Goal: Task Accomplishment & Management: Use online tool/utility

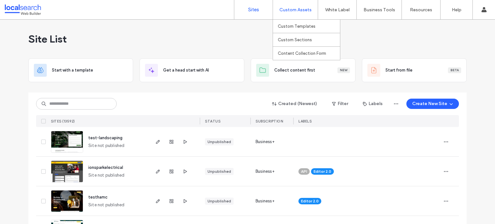
click at [279, 10] on label "Custom Assets" at bounding box center [295, 9] width 32 height 5
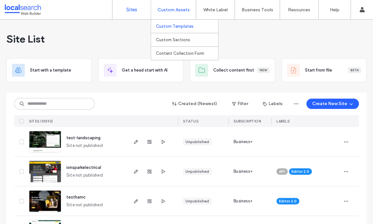
click at [191, 27] on label "Custom Templates" at bounding box center [175, 26] width 38 height 5
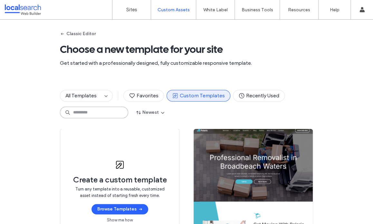
click at [91, 111] on input at bounding box center [94, 113] width 68 height 12
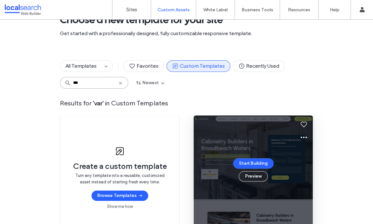
scroll to position [64, 0]
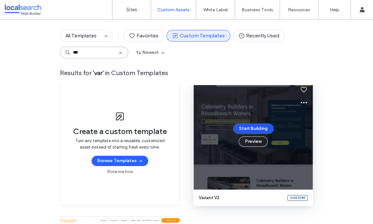
type input "***"
drag, startPoint x: 253, startPoint y: 128, endPoint x: 258, endPoint y: 142, distance: 15.0
click at [258, 142] on div "Start Building Preview" at bounding box center [253, 134] width 40 height 23
click at [254, 141] on button "Preview" at bounding box center [253, 141] width 29 height 10
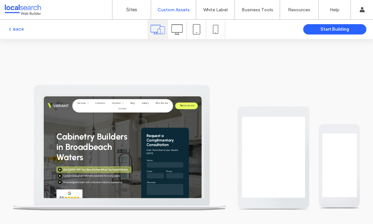
scroll to position [0, 0]
click at [177, 27] on label "Custom Templates" at bounding box center [175, 26] width 38 height 5
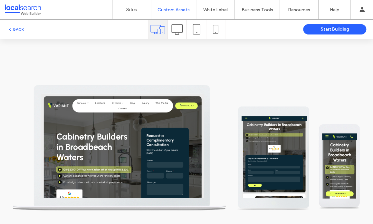
click at [176, 29] on icon at bounding box center [176, 29] width 11 height 11
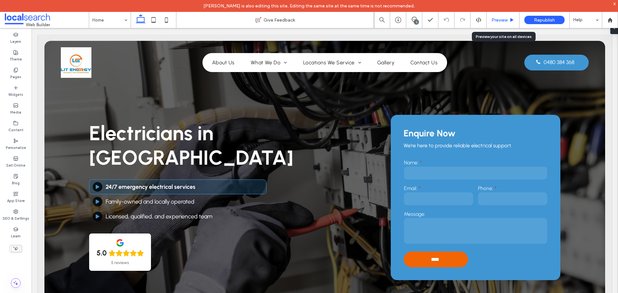
click at [501, 18] on span "Preview" at bounding box center [500, 19] width 16 height 5
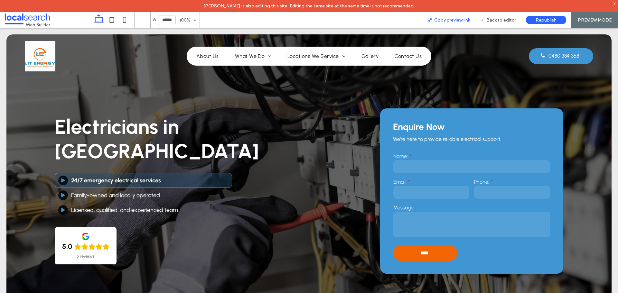
click at [453, 21] on span "Copy preview link" at bounding box center [453, 19] width 36 height 5
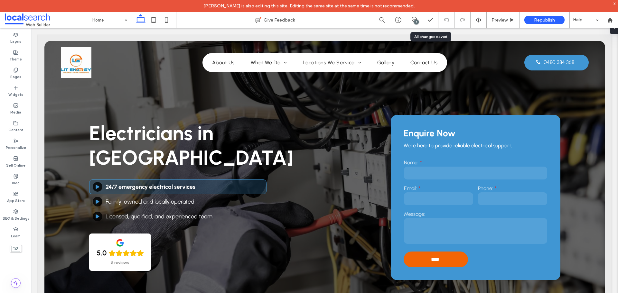
click at [421, 23] on div "3" at bounding box center [415, 20] width 16 height 6
click at [413, 20] on icon at bounding box center [414, 19] width 5 height 5
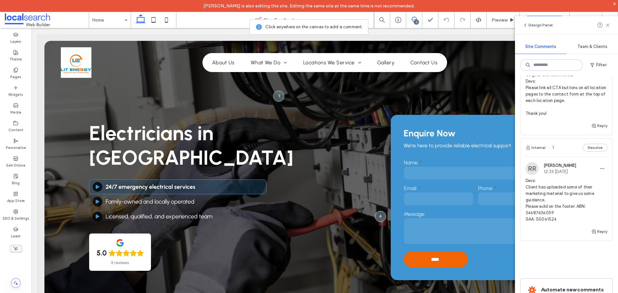
scroll to position [193, 0]
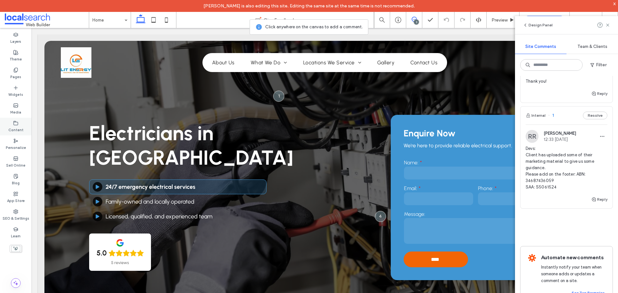
click at [17, 126] on label "Content" at bounding box center [15, 129] width 15 height 7
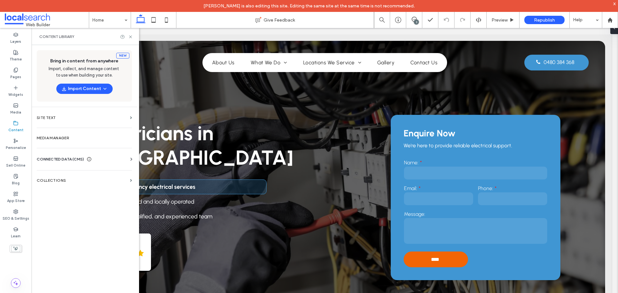
scroll to position [0, 0]
click at [92, 184] on section "Collections" at bounding box center [85, 180] width 106 height 15
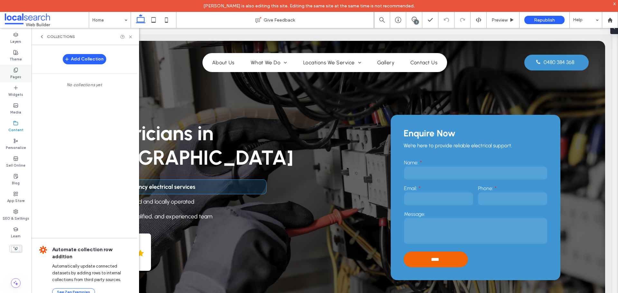
click at [16, 74] on label "Pages" at bounding box center [15, 76] width 11 height 7
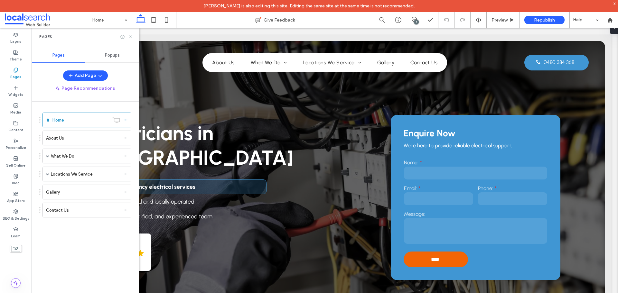
click at [107, 56] on span "Popups" at bounding box center [112, 55] width 15 height 5
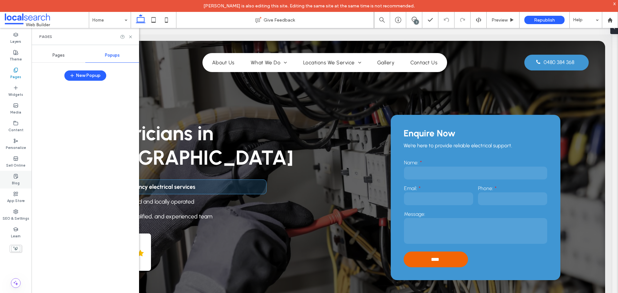
click at [16, 183] on label "Blog" at bounding box center [16, 182] width 8 height 7
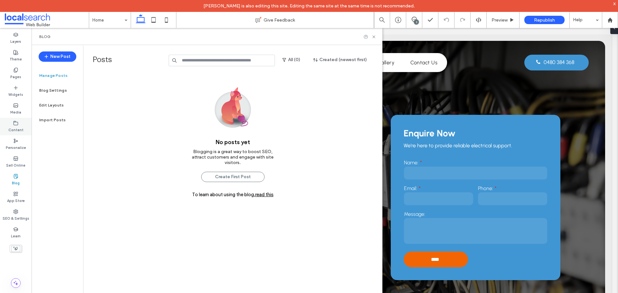
click at [20, 129] on label "Content" at bounding box center [15, 129] width 15 height 7
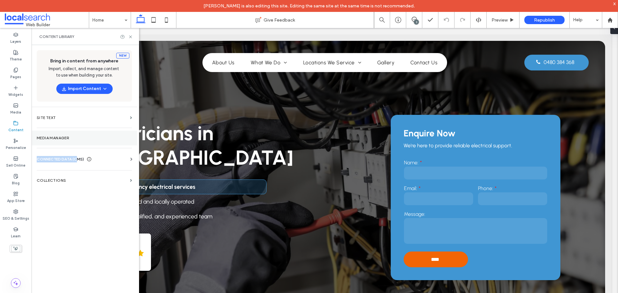
drag, startPoint x: 78, startPoint y: 158, endPoint x: 76, endPoint y: 140, distance: 17.5
click at [76, 140] on div "New Bring in content from anywhere Import, collect, and manage content to use w…" at bounding box center [85, 174] width 106 height 259
click at [131, 161] on icon at bounding box center [131, 159] width 6 height 6
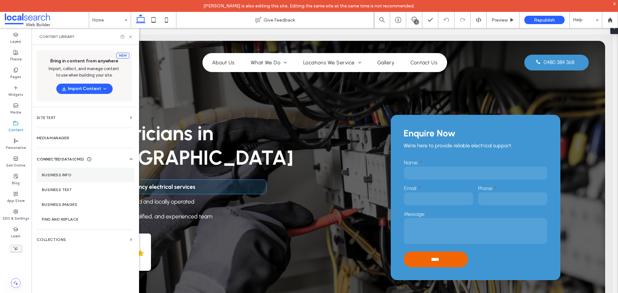
click at [84, 174] on label "Business Info" at bounding box center [86, 175] width 88 height 5
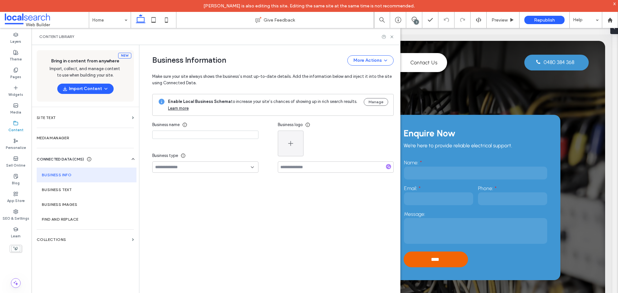
type input "**********"
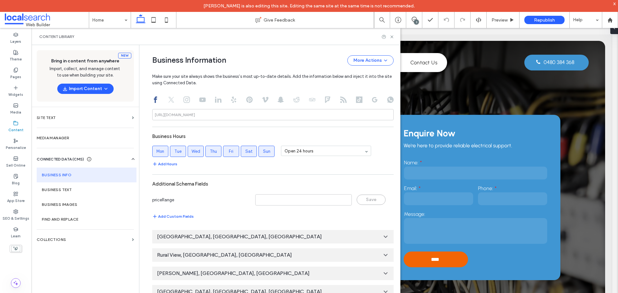
scroll to position [327, 0]
click at [389, 40] on div "Content Library" at bounding box center [216, 36] width 369 height 17
click at [391, 38] on icon at bounding box center [392, 36] width 5 height 5
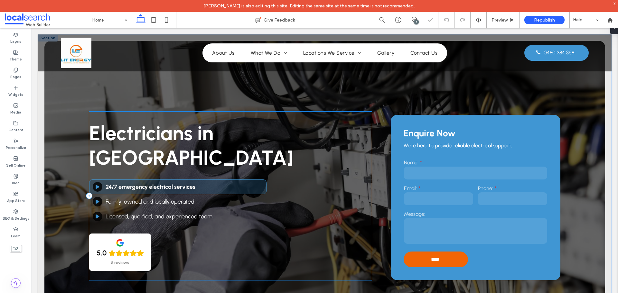
scroll to position [129, 0]
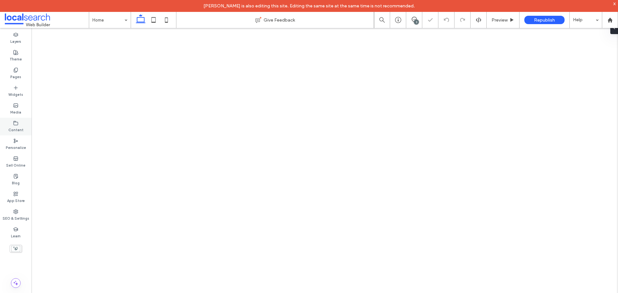
click at [20, 124] on div "Content" at bounding box center [16, 127] width 32 height 18
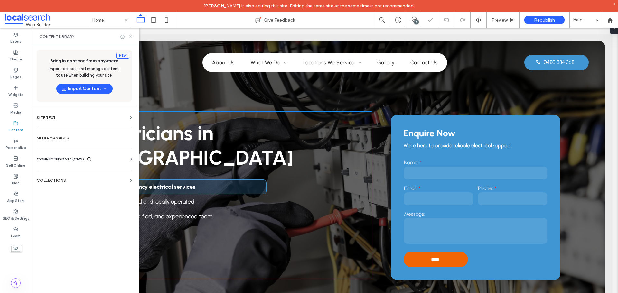
scroll to position [0, 0]
drag, startPoint x: 132, startPoint y: 35, endPoint x: 97, endPoint y: 14, distance: 41.1
click at [132, 35] on icon at bounding box center [130, 36] width 5 height 5
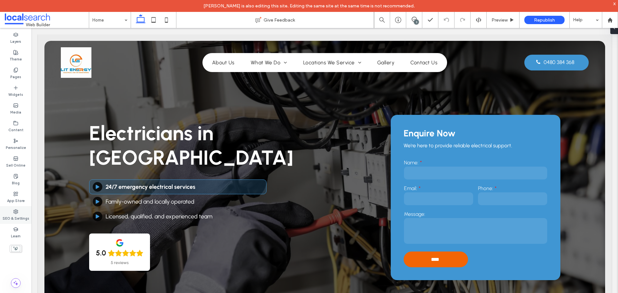
click at [17, 216] on label "SEO & Settings" at bounding box center [16, 218] width 27 height 7
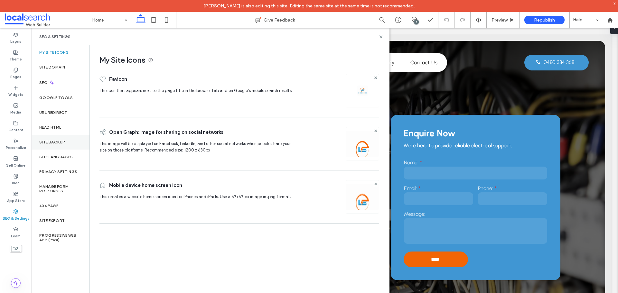
click at [54, 141] on label "Site Backup" at bounding box center [52, 142] width 26 height 5
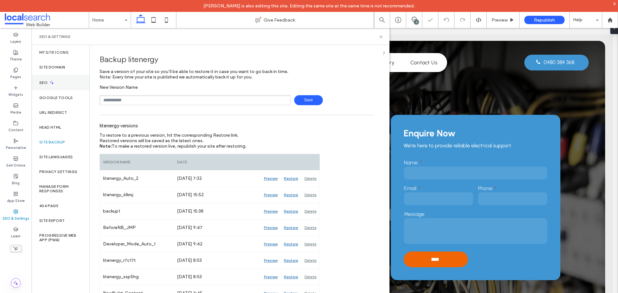
click at [51, 81] on icon at bounding box center [51, 82] width 5 height 5
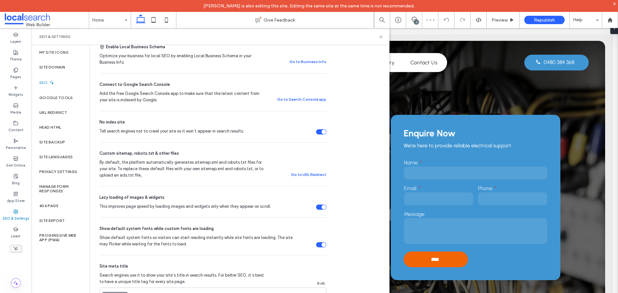
scroll to position [129, 0]
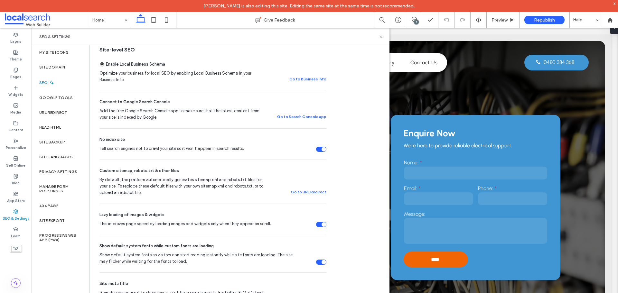
click at [382, 38] on icon at bounding box center [381, 36] width 5 height 5
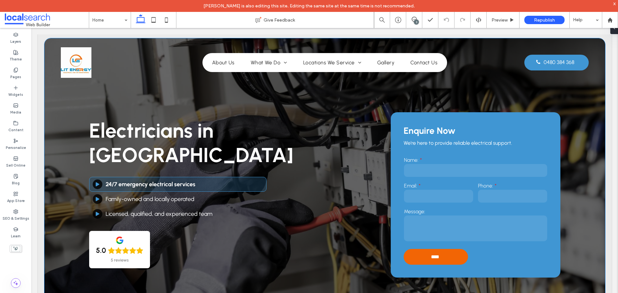
scroll to position [0, 0]
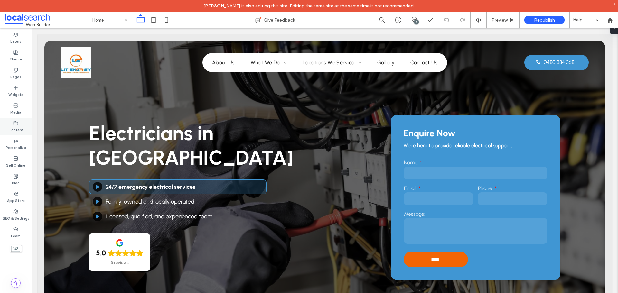
click at [14, 123] on icon at bounding box center [15, 123] width 5 height 5
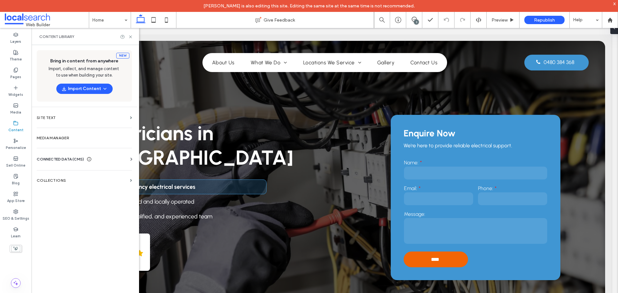
click at [132, 160] on use at bounding box center [131, 159] width 2 height 3
click at [114, 174] on label "Business Info" at bounding box center [86, 175] width 88 height 5
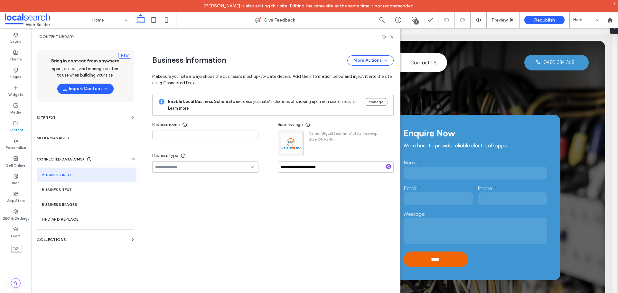
type input "**********"
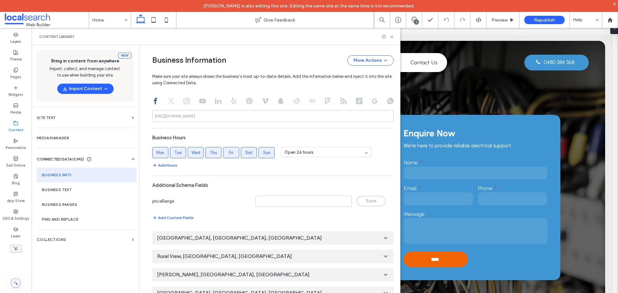
scroll to position [327, 0]
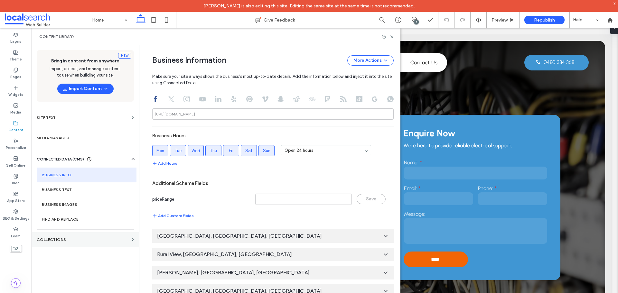
click at [123, 241] on label "Collections" at bounding box center [83, 240] width 93 height 5
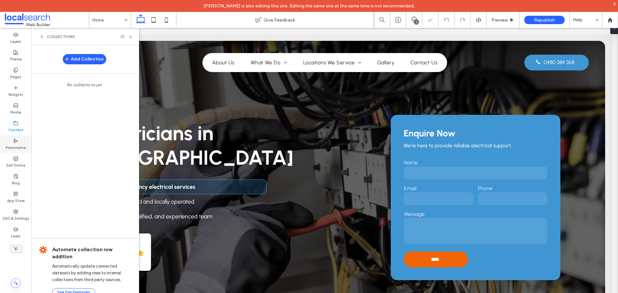
scroll to position [0, 0]
click at [24, 145] on label "Personalize" at bounding box center [16, 147] width 20 height 7
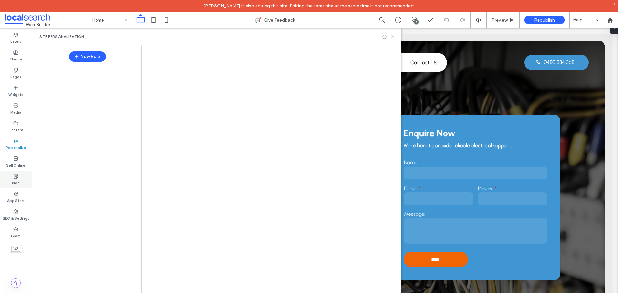
click at [18, 178] on icon at bounding box center [15, 176] width 5 height 5
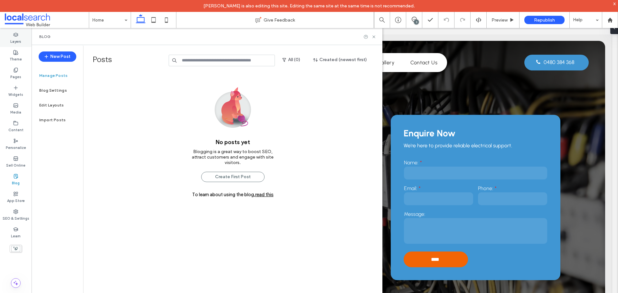
click at [19, 35] on div "Layers" at bounding box center [16, 38] width 32 height 18
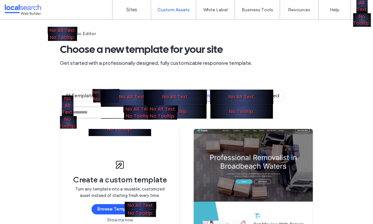
click at [97, 110] on input at bounding box center [94, 113] width 68 height 12
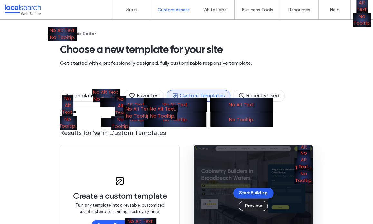
type input "**"
click at [256, 192] on button "Start Building" at bounding box center [253, 193] width 40 height 10
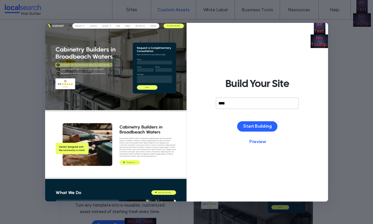
type input "****"
